Goal: Check status

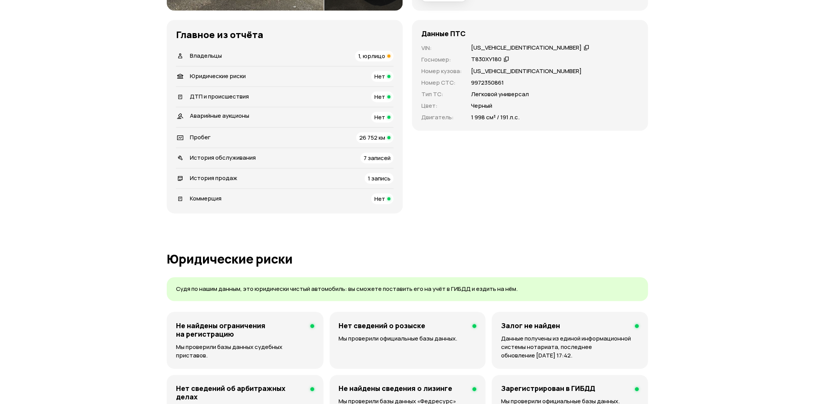
scroll to position [257, 0]
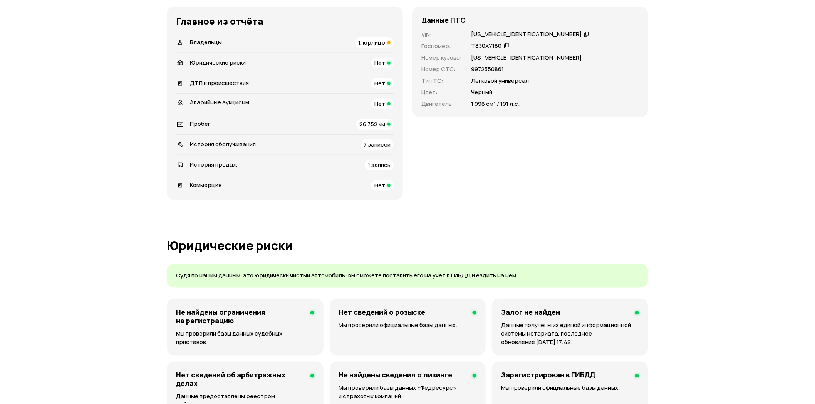
click at [492, 34] on div "[US_VEHICLE_IDENTIFICATION_NUMBER]" at bounding box center [526, 34] width 111 height 8
copy div "[US_VEHICLE_IDENTIFICATION_NUMBER]"
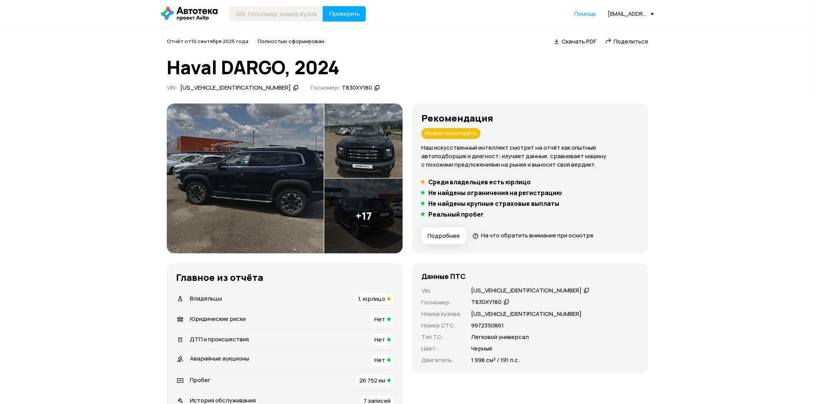
click at [282, 166] on img at bounding box center [245, 179] width 157 height 150
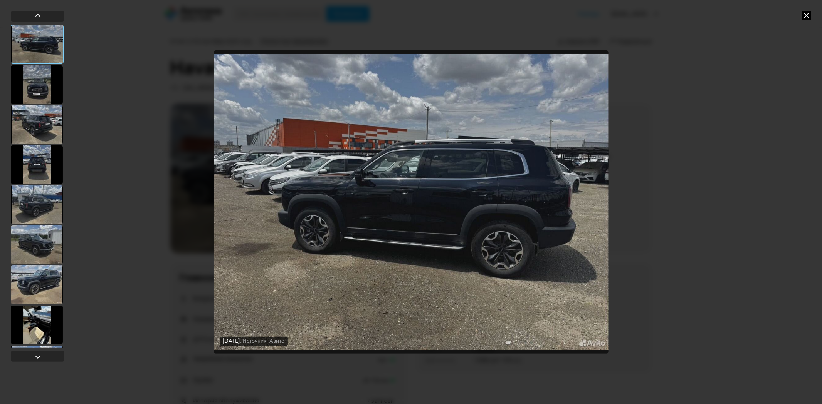
click at [30, 252] on div at bounding box center [37, 245] width 52 height 39
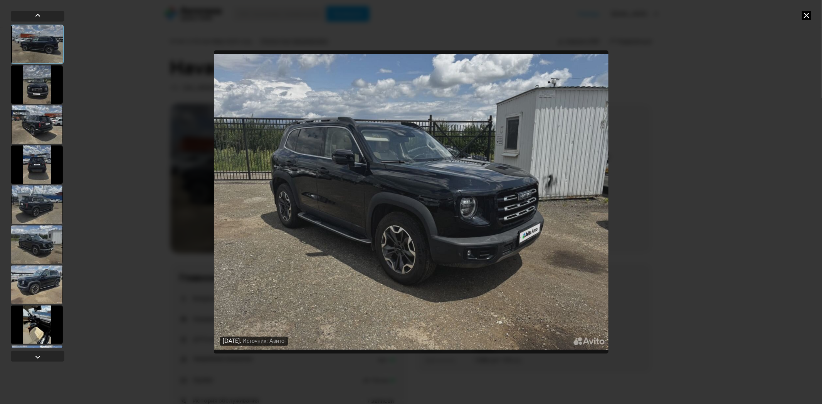
click at [37, 292] on div at bounding box center [37, 285] width 52 height 39
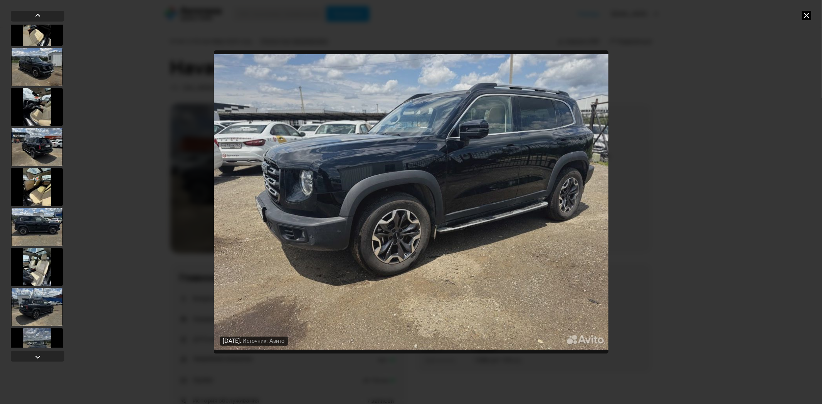
scroll to position [299, 0]
click at [44, 175] on div at bounding box center [37, 186] width 52 height 39
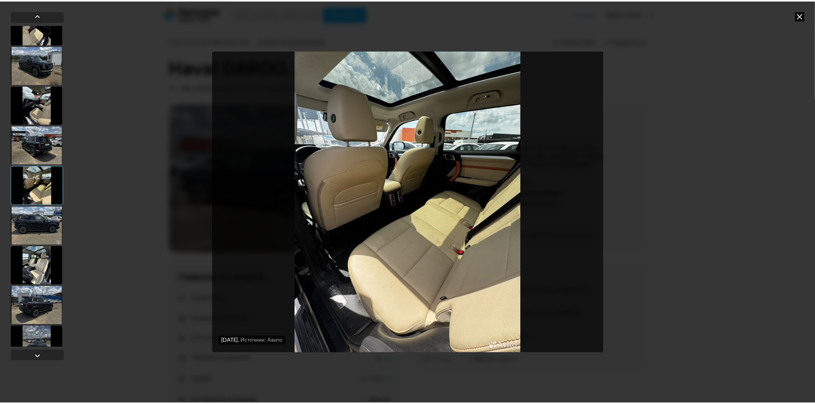
scroll to position [298, 0]
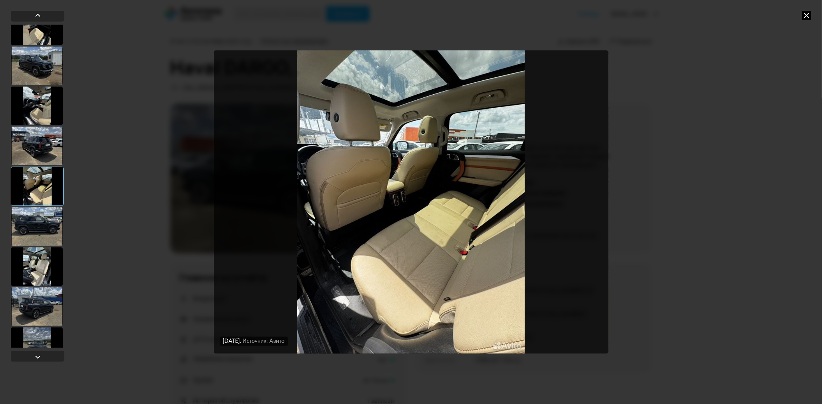
click at [808, 15] on icon at bounding box center [805, 15] width 9 height 9
